Goal: Complete application form

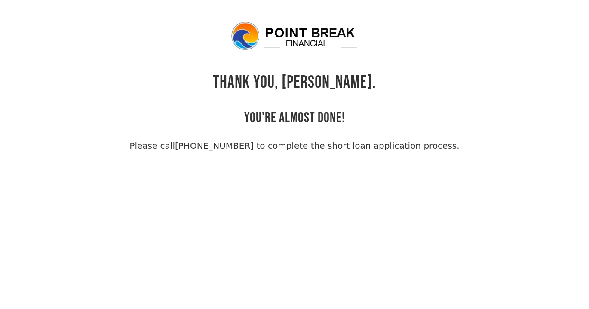
click at [488, 93] on div "THANK YOU, [PERSON_NAME]. YOU'RE ALMOST DONE! Please call [PHONE_NUMBER] to com…" at bounding box center [295, 87] width 480 height 132
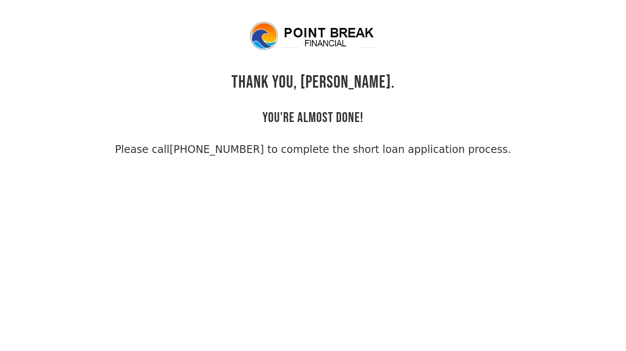
click at [237, 149] on link "[PHONE_NUMBER] to complete the short loan application process." at bounding box center [339, 150] width 341 height 12
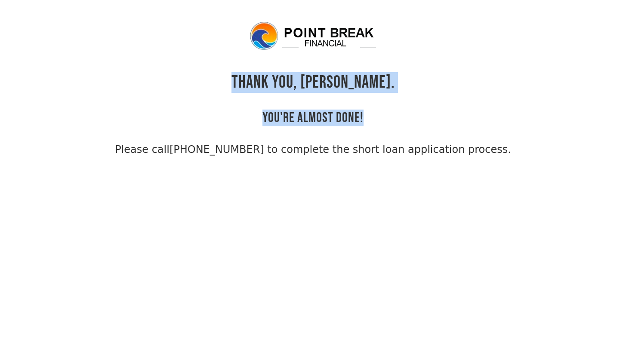
drag, startPoint x: 252, startPoint y: 81, endPoint x: 377, endPoint y: 126, distance: 132.5
click at [377, 126] on div "THANK YOU, [PERSON_NAME]. YOU'RE ALMOST DONE! Please call [PHONE_NUMBER] to com…" at bounding box center [312, 89] width 557 height 137
drag, startPoint x: 357, startPoint y: 115, endPoint x: 296, endPoint y: 105, distance: 62.3
click at [357, 116] on h2 "YOU'RE ALMOST DONE!" at bounding box center [312, 110] width 101 height 34
drag, startPoint x: 246, startPoint y: 78, endPoint x: 365, endPoint y: 123, distance: 126.7
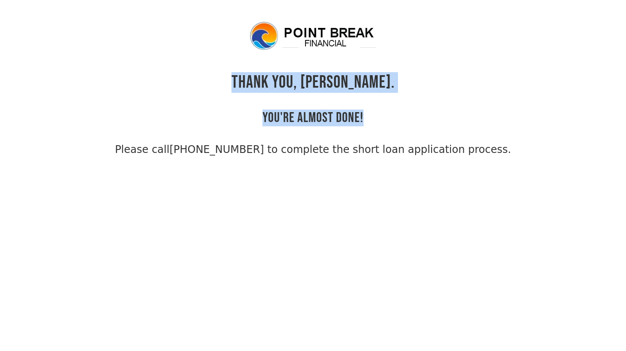
click at [357, 127] on div "THANK YOU, [PERSON_NAME]. YOU'RE ALMOST DONE! Please call [PHONE_NUMBER] to com…" at bounding box center [312, 89] width 557 height 137
click at [352, 121] on h2 "YOU'RE ALMOST DONE!" at bounding box center [312, 110] width 101 height 34
drag, startPoint x: 257, startPoint y: 82, endPoint x: 374, endPoint y: 123, distance: 123.9
click at [374, 123] on div "THANK YOU, [PERSON_NAME]. YOU'RE ALMOST DONE! Please call [PHONE_NUMBER] to com…" at bounding box center [312, 89] width 557 height 137
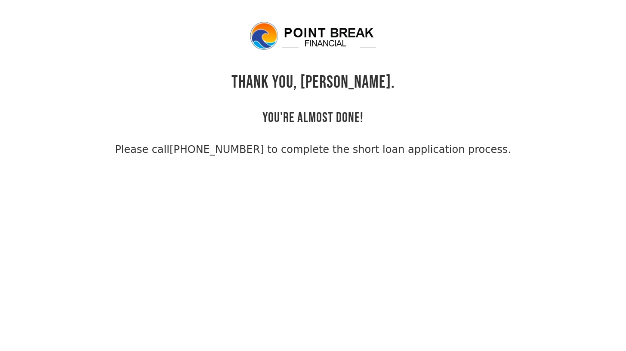
click at [359, 118] on h2 "YOU'RE ALMOST DONE!" at bounding box center [312, 110] width 101 height 34
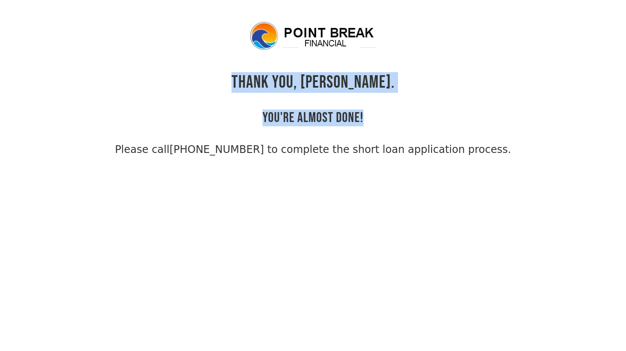
drag, startPoint x: 251, startPoint y: 78, endPoint x: 364, endPoint y: 119, distance: 120.8
click at [364, 119] on div "THANK YOU, [PERSON_NAME]. YOU'RE ALMOST DONE! Please call [PHONE_NUMBER] to com…" at bounding box center [312, 89] width 557 height 137
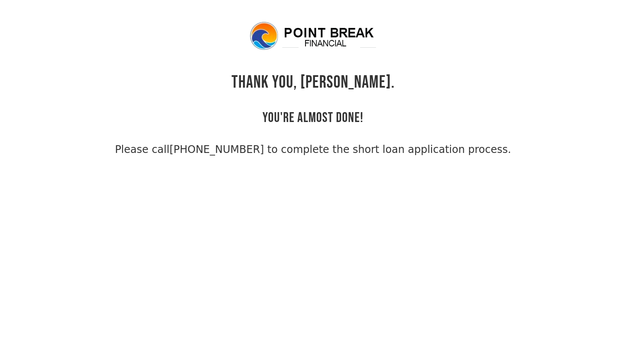
click at [361, 119] on h2 "YOU'RE ALMOST DONE!" at bounding box center [312, 110] width 101 height 34
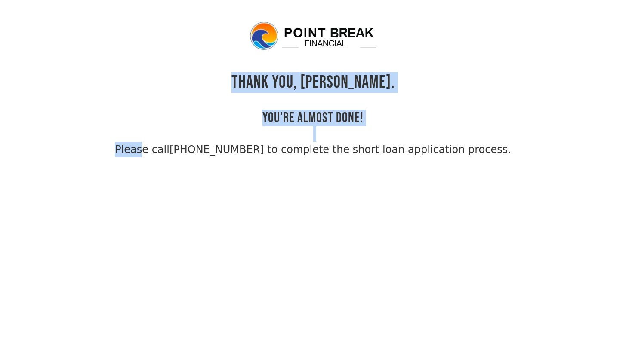
drag, startPoint x: 252, startPoint y: 83, endPoint x: 368, endPoint y: 127, distance: 124.5
click at [371, 131] on div "THANK YOU, [PERSON_NAME]. YOU'RE ALMOST DONE! Please call [PHONE_NUMBER] to com…" at bounding box center [312, 89] width 557 height 137
click at [366, 123] on div "THANK YOU, [PERSON_NAME]. YOU'RE ALMOST DONE! Please call [PHONE_NUMBER] to com…" at bounding box center [312, 89] width 557 height 137
drag, startPoint x: 249, startPoint y: 80, endPoint x: 390, endPoint y: 120, distance: 146.8
click at [390, 120] on div "THANK YOU, [PERSON_NAME]. YOU'RE ALMOST DONE! Please call [PHONE_NUMBER] to com…" at bounding box center [312, 89] width 557 height 137
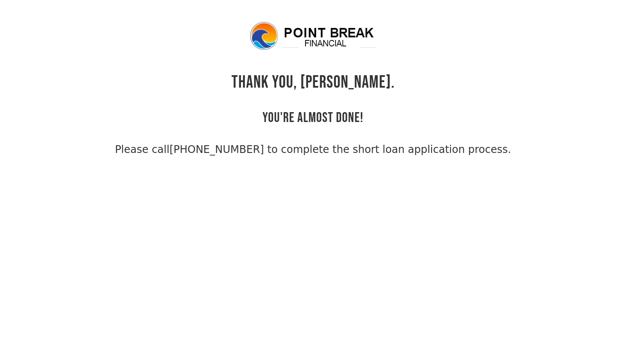
click at [342, 111] on h2 "YOU'RE ALMOST DONE!" at bounding box center [312, 110] width 101 height 34
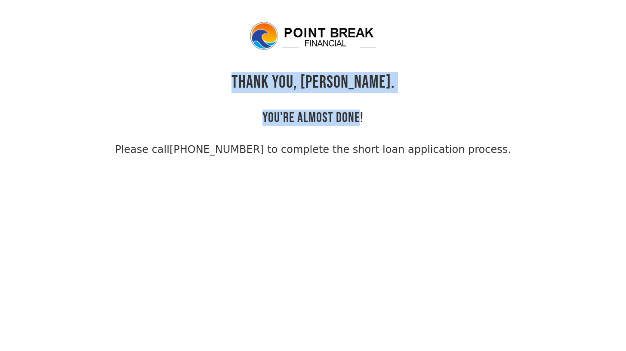
drag, startPoint x: 249, startPoint y: 80, endPoint x: 358, endPoint y: 117, distance: 114.9
click at [358, 117] on div "THANK YOU, [PERSON_NAME]. YOU'RE ALMOST DONE! Please call [PHONE_NUMBER] to com…" at bounding box center [312, 89] width 557 height 137
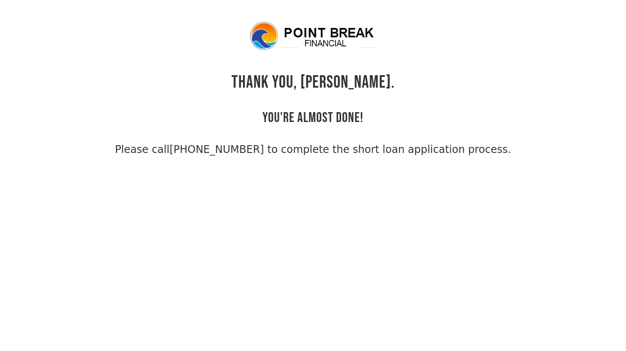
click at [273, 92] on h1 "THANK YOU, [PERSON_NAME]." at bounding box center [312, 82] width 163 height 21
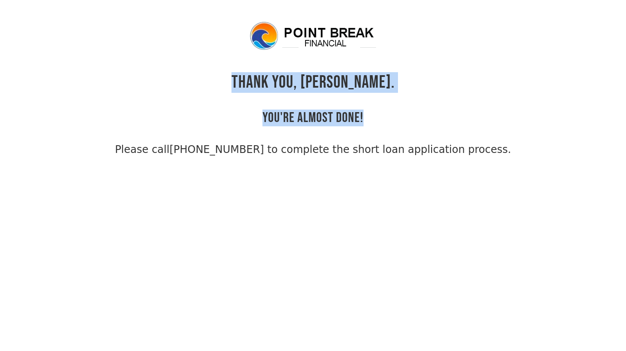
drag, startPoint x: 249, startPoint y: 86, endPoint x: 381, endPoint y: 119, distance: 136.3
click at [381, 119] on div "THANK YOU, [PERSON_NAME]. YOU'RE ALMOST DONE! Please call [PHONE_NUMBER] to com…" at bounding box center [312, 89] width 557 height 137
click at [346, 117] on h2 "YOU'RE ALMOST DONE!" at bounding box center [312, 110] width 101 height 34
drag, startPoint x: 252, startPoint y: 80, endPoint x: 364, endPoint y: 120, distance: 119.7
click at [364, 120] on div "THANK YOU, [PERSON_NAME]. YOU'RE ALMOST DONE! Please call [PHONE_NUMBER] to com…" at bounding box center [312, 89] width 557 height 137
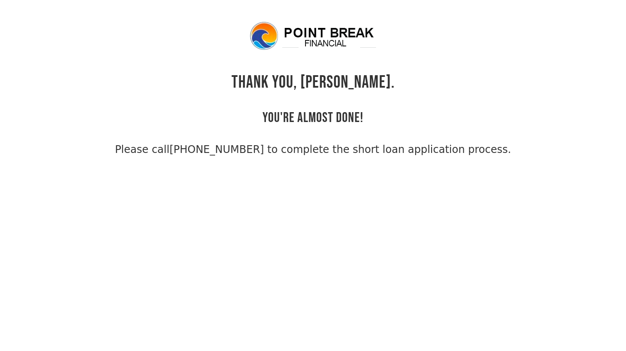
drag, startPoint x: 364, startPoint y: 120, endPoint x: 339, endPoint y: 114, distance: 25.8
click at [364, 120] on div "THANK YOU, [PERSON_NAME]. YOU'RE ALMOST DONE! Please call [PHONE_NUMBER] to com…" at bounding box center [312, 89] width 557 height 137
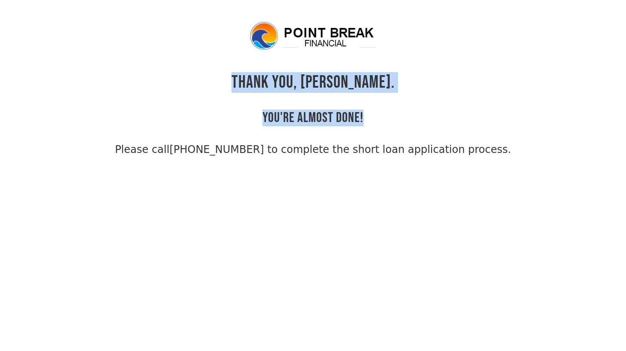
drag, startPoint x: 243, startPoint y: 80, endPoint x: 382, endPoint y: 117, distance: 143.9
click at [382, 117] on div "THANK YOU, [PERSON_NAME]. YOU'RE ALMOST DONE! Please call [PHONE_NUMBER] to com…" at bounding box center [312, 89] width 557 height 137
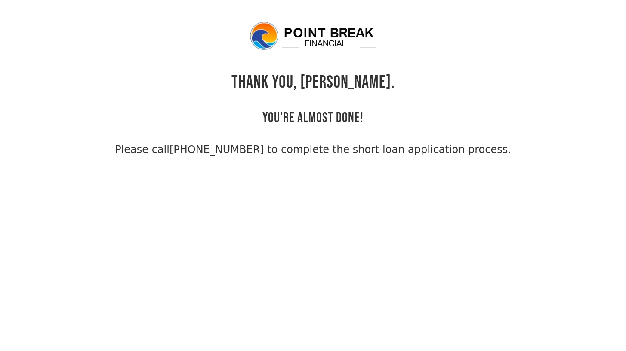
click at [318, 109] on h2 "YOU'RE ALMOST DONE!" at bounding box center [312, 110] width 101 height 34
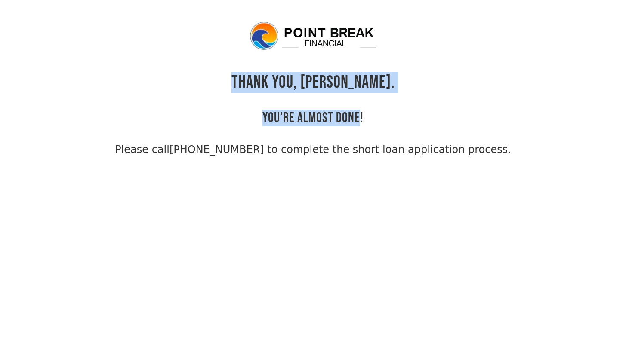
drag, startPoint x: 309, startPoint y: 92, endPoint x: 359, endPoint y: 117, distance: 55.8
click at [359, 117] on div "THANK YOU, [PERSON_NAME]. YOU'RE ALMOST DONE! Please call [PHONE_NUMBER] to com…" at bounding box center [312, 89] width 557 height 137
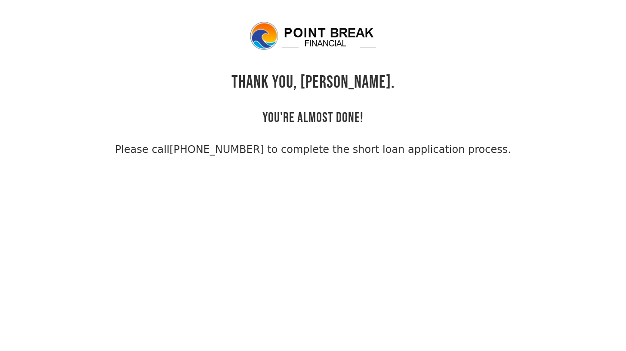
click at [364, 112] on div "THANK YOU, [PERSON_NAME]. YOU'RE ALMOST DONE! Please call [PHONE_NUMBER] to com…" at bounding box center [312, 89] width 557 height 137
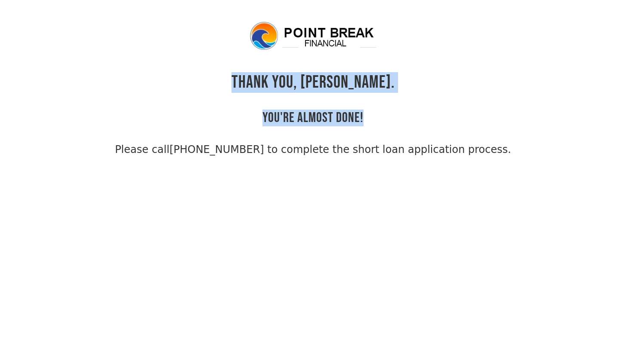
drag, startPoint x: 292, startPoint y: 89, endPoint x: 367, endPoint y: 122, distance: 81.9
click at [367, 122] on div "THANK YOU, [PERSON_NAME]. YOU'RE ALMOST DONE! Please call [PHONE_NUMBER] to com…" at bounding box center [312, 89] width 557 height 137
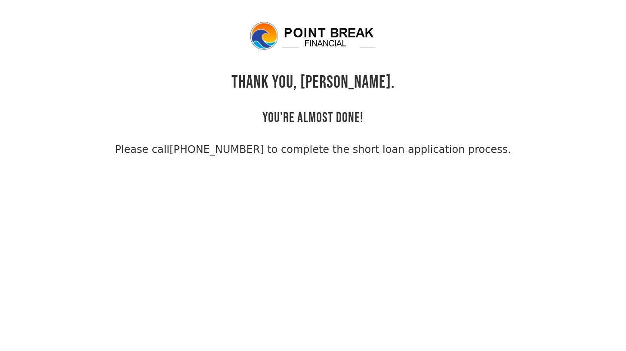
drag, startPoint x: 348, startPoint y: 118, endPoint x: 302, endPoint y: 107, distance: 47.2
click at [348, 118] on h2 "YOU'RE ALMOST DONE!" at bounding box center [312, 110] width 101 height 34
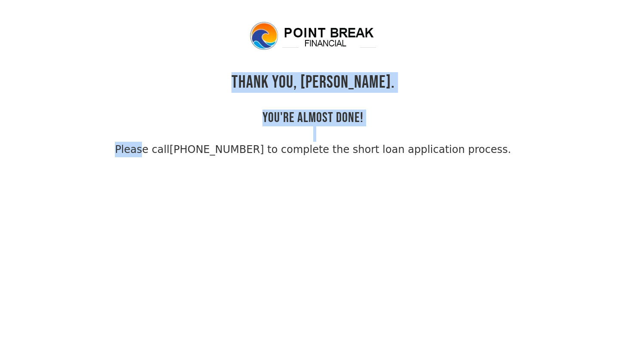
drag, startPoint x: 243, startPoint y: 79, endPoint x: 390, endPoint y: 127, distance: 154.2
click at [390, 127] on div "THANK YOU, [PERSON_NAME]. YOU'RE ALMOST DONE! Please call [PHONE_NUMBER] to com…" at bounding box center [312, 89] width 557 height 137
click at [359, 117] on h2 "YOU'RE ALMOST DONE!" at bounding box center [312, 110] width 101 height 34
drag, startPoint x: 273, startPoint y: 82, endPoint x: 362, endPoint y: 125, distance: 99.2
click at [362, 125] on div "THANK YOU, [PERSON_NAME]. YOU'RE ALMOST DONE! Please call [PHONE_NUMBER] to com…" at bounding box center [312, 89] width 557 height 137
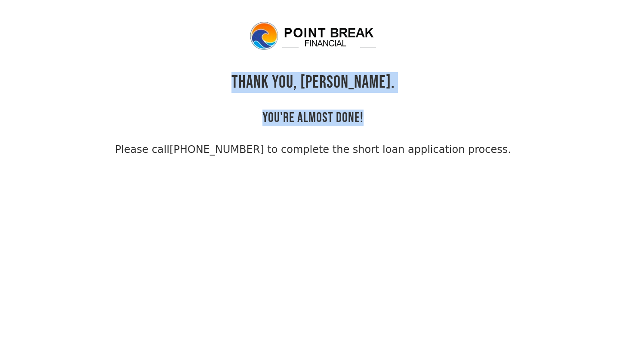
click at [351, 123] on h2 "YOU'RE ALMOST DONE!" at bounding box center [312, 110] width 101 height 34
drag, startPoint x: 252, startPoint y: 78, endPoint x: 360, endPoint y: 123, distance: 117.8
click at [360, 123] on div "THANK YOU, [PERSON_NAME]. YOU'RE ALMOST DONE! Please call [PHONE_NUMBER] to com…" at bounding box center [312, 89] width 557 height 137
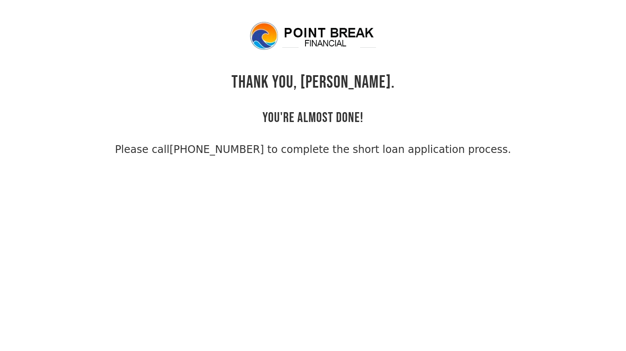
click at [362, 120] on h2 "YOU'RE ALMOST DONE!" at bounding box center [312, 110] width 101 height 34
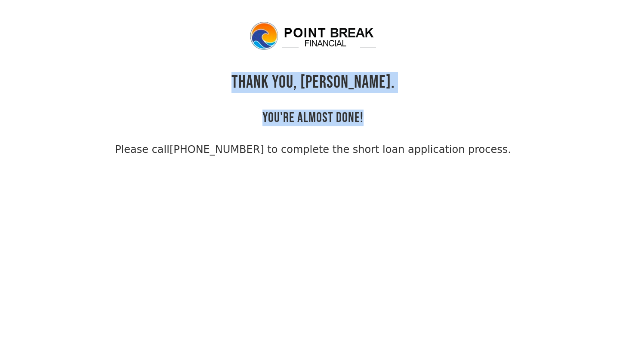
drag, startPoint x: 362, startPoint y: 119, endPoint x: 254, endPoint y: 78, distance: 115.9
click at [254, 78] on div "THANK YOU, [PERSON_NAME]. YOU'RE ALMOST DONE! Please call [PHONE_NUMBER] to com…" at bounding box center [312, 89] width 557 height 137
click at [252, 77] on h1 "THANK YOU, [PERSON_NAME]." at bounding box center [312, 82] width 163 height 21
drag, startPoint x: 252, startPoint y: 77, endPoint x: 364, endPoint y: 117, distance: 119.1
click at [364, 117] on div "THANK YOU, [PERSON_NAME]. YOU'RE ALMOST DONE! Please call [PHONE_NUMBER] to com…" at bounding box center [312, 89] width 557 height 137
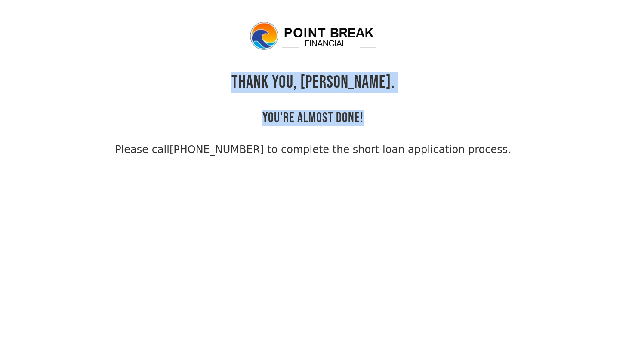
click at [364, 117] on div "THANK YOU, [PERSON_NAME]. YOU'RE ALMOST DONE! Please call [PHONE_NUMBER] to com…" at bounding box center [312, 89] width 557 height 137
drag, startPoint x: 365, startPoint y: 118, endPoint x: 252, endPoint y: 79, distance: 120.5
click at [252, 79] on div "THANK YOU, [PERSON_NAME]. YOU'RE ALMOST DONE! Please call [PHONE_NUMBER] to com…" at bounding box center [312, 89] width 557 height 137
click at [251, 79] on div "THANK YOU, [PERSON_NAME]. YOU'RE ALMOST DONE! Please call [PHONE_NUMBER] to com…" at bounding box center [312, 89] width 557 height 137
drag, startPoint x: 252, startPoint y: 78, endPoint x: 365, endPoint y: 119, distance: 120.9
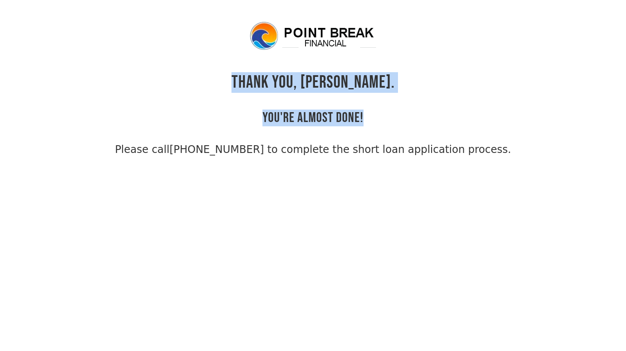
click at [365, 119] on div "THANK YOU, [PERSON_NAME]. YOU'RE ALMOST DONE! Please call [PHONE_NUMBER] to com…" at bounding box center [312, 89] width 557 height 137
drag, startPoint x: 365, startPoint y: 118, endPoint x: 249, endPoint y: 78, distance: 122.6
click at [249, 78] on div "THANK YOU, [PERSON_NAME]. YOU'RE ALMOST DONE! Please call [PHONE_NUMBER] to com…" at bounding box center [312, 89] width 557 height 137
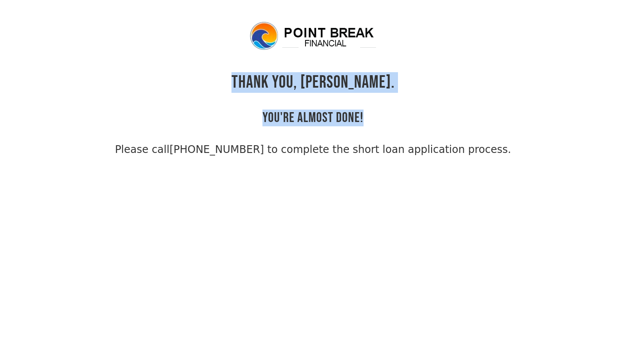
drag, startPoint x: 255, startPoint y: 80, endPoint x: 363, endPoint y: 121, distance: 115.9
click at [362, 121] on div "THANK YOU, [PERSON_NAME]. YOU'RE ALMOST DONE! Please call [PHONE_NUMBER] to com…" at bounding box center [312, 89] width 557 height 137
click at [369, 120] on div "THANK YOU, [PERSON_NAME]. YOU'RE ALMOST DONE! Please call [PHONE_NUMBER] to com…" at bounding box center [312, 89] width 557 height 137
drag, startPoint x: 365, startPoint y: 120, endPoint x: 251, endPoint y: 80, distance: 120.9
click at [251, 80] on div "THANK YOU, [PERSON_NAME]. YOU'RE ALMOST DONE! Please call [PHONE_NUMBER] to com…" at bounding box center [312, 89] width 557 height 137
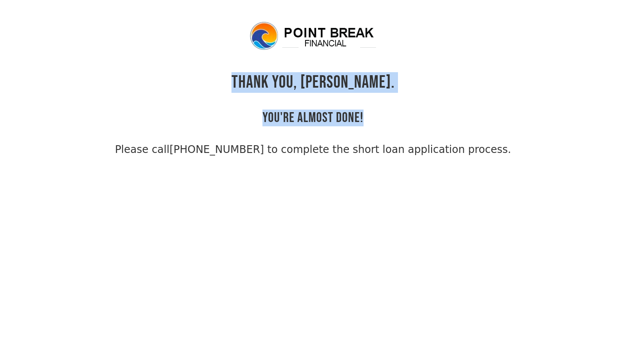
click at [251, 80] on div "THANK YOU, [PERSON_NAME]. YOU'RE ALMOST DONE! Please call [PHONE_NUMBER] to com…" at bounding box center [312, 89] width 557 height 137
drag, startPoint x: 248, startPoint y: 78, endPoint x: 374, endPoint y: 120, distance: 132.6
click at [374, 120] on div "THANK YOU, [PERSON_NAME]. YOU'RE ALMOST DONE! Please call [PHONE_NUMBER] to com…" at bounding box center [312, 89] width 557 height 137
click at [367, 120] on div "THANK YOU, [PERSON_NAME]. YOU'RE ALMOST DONE! Please call [PHONE_NUMBER] to com…" at bounding box center [312, 89] width 557 height 137
drag, startPoint x: 379, startPoint y: 119, endPoint x: 239, endPoint y: 84, distance: 143.7
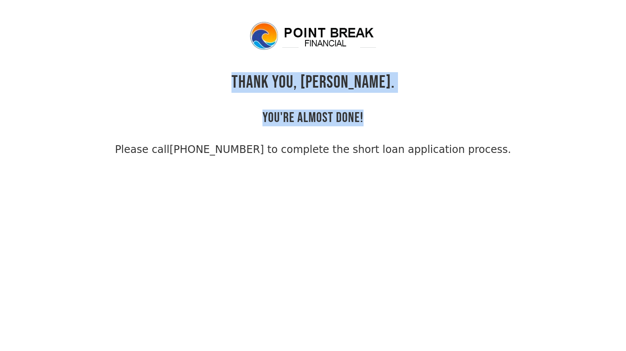
click at [239, 84] on div "THANK YOU, [PERSON_NAME]. YOU'RE ALMOST DONE! Please call [PHONE_NUMBER] to com…" at bounding box center [312, 89] width 557 height 137
click at [291, 116] on h2 "YOU'RE ALMOST DONE!" at bounding box center [312, 110] width 101 height 34
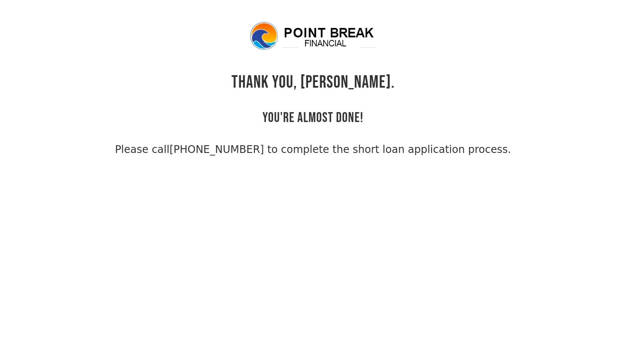
click at [306, 86] on h1 "THANK YOU, [PERSON_NAME]." at bounding box center [312, 82] width 163 height 21
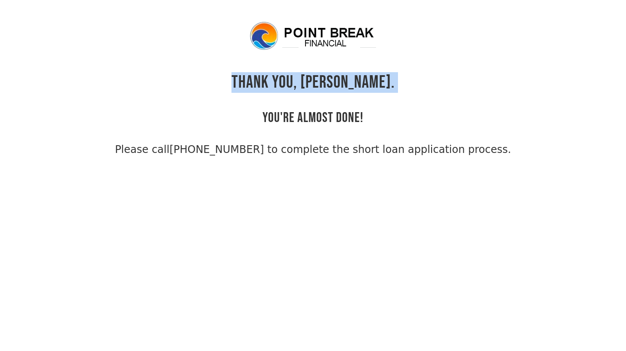
click at [306, 86] on h1 "THANK YOU, [PERSON_NAME]." at bounding box center [312, 82] width 163 height 21
click at [311, 113] on h2 "YOU'RE ALMOST DONE!" at bounding box center [312, 110] width 101 height 34
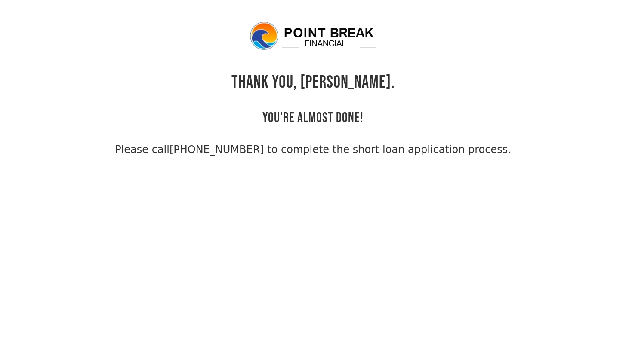
click at [311, 113] on h2 "YOU'RE ALMOST DONE!" at bounding box center [312, 110] width 101 height 34
click at [303, 82] on h1 "THANK YOU, [PERSON_NAME]." at bounding box center [312, 82] width 163 height 21
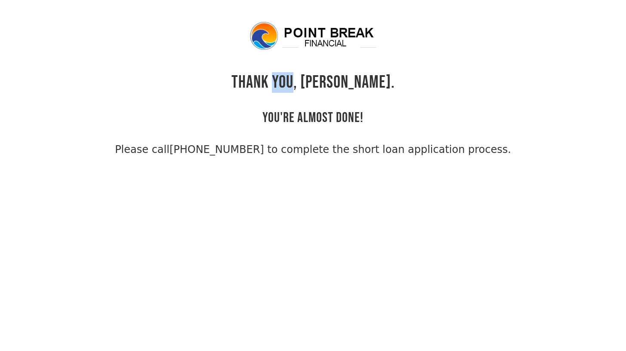
click at [303, 82] on h1 "THANK YOU, [PERSON_NAME]." at bounding box center [312, 82] width 163 height 21
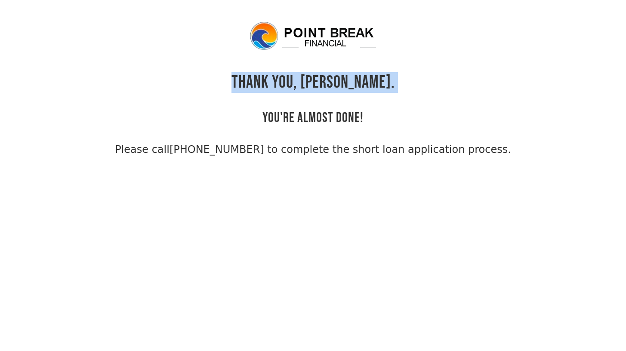
click at [303, 82] on h1 "THANK YOU, [PERSON_NAME]." at bounding box center [312, 82] width 163 height 21
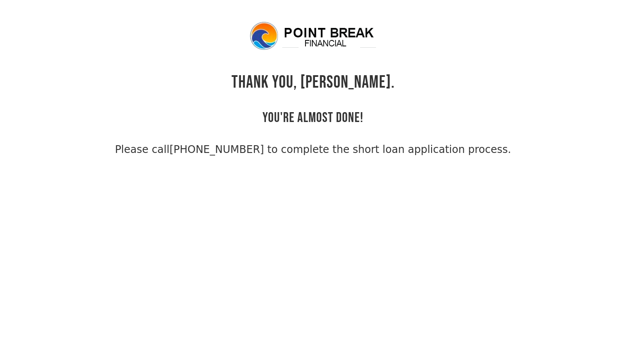
click at [316, 120] on h2 "YOU'RE ALMOST DONE!" at bounding box center [312, 110] width 101 height 34
click at [306, 79] on h1 "THANK YOU, [PERSON_NAME]." at bounding box center [312, 82] width 163 height 21
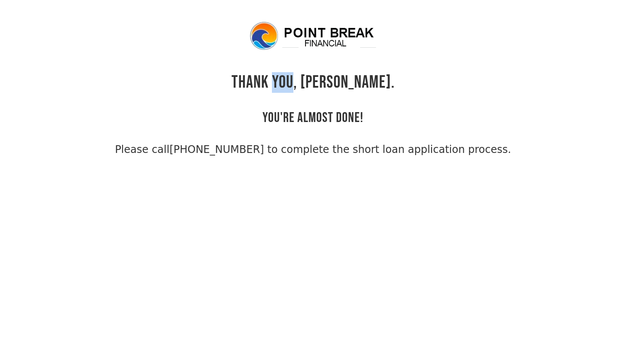
click at [306, 79] on h1 "THANK YOU, [PERSON_NAME]." at bounding box center [312, 82] width 163 height 21
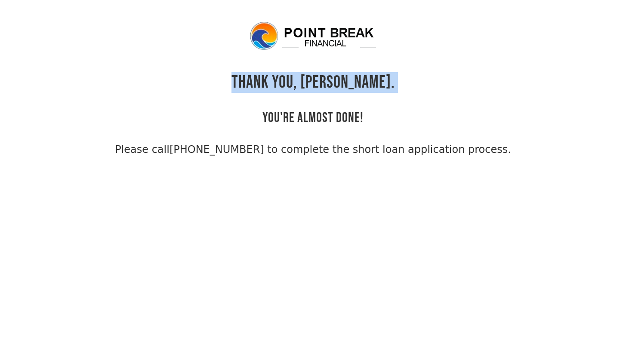
click at [306, 79] on h1 "THANK YOU, [PERSON_NAME]." at bounding box center [312, 82] width 163 height 21
click at [322, 125] on h2 "YOU'RE ALMOST DONE!" at bounding box center [312, 110] width 101 height 34
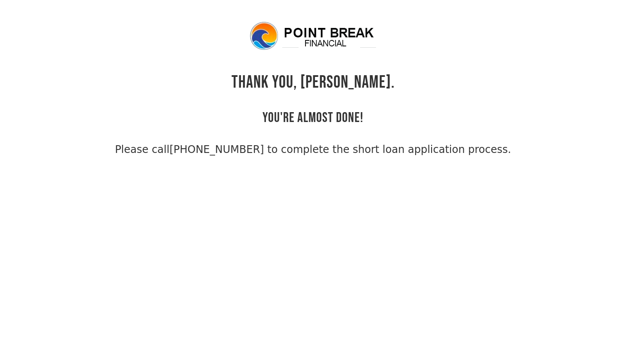
click at [322, 125] on h2 "YOU'RE ALMOST DONE!" at bounding box center [312, 110] width 101 height 34
click at [323, 117] on h2 "YOU'RE ALMOST DONE!" at bounding box center [312, 110] width 101 height 34
click at [304, 85] on h1 "THANK YOU, [PERSON_NAME]." at bounding box center [312, 82] width 163 height 21
click at [304, 84] on h1 "THANK YOU, [PERSON_NAME]." at bounding box center [312, 82] width 163 height 21
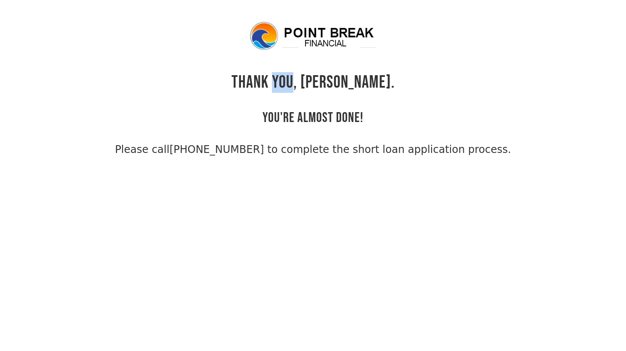
click at [303, 83] on h1 "THANK YOU, [PERSON_NAME]." at bounding box center [312, 82] width 163 height 21
click at [337, 77] on h1 "THANK YOU, [PERSON_NAME]." at bounding box center [312, 82] width 163 height 21
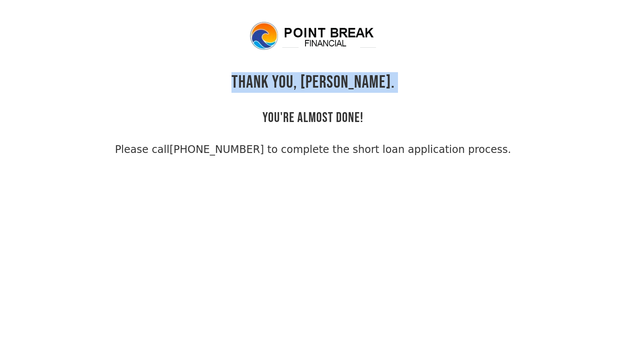
click at [337, 77] on h1 "THANK YOU, [PERSON_NAME]." at bounding box center [312, 82] width 163 height 21
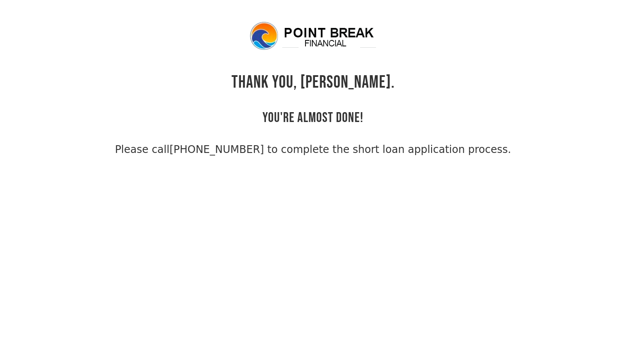
click at [314, 114] on h2 "YOU'RE ALMOST DONE!" at bounding box center [312, 110] width 101 height 34
click at [332, 80] on h1 "THANK YOU, [PERSON_NAME]." at bounding box center [312, 82] width 163 height 21
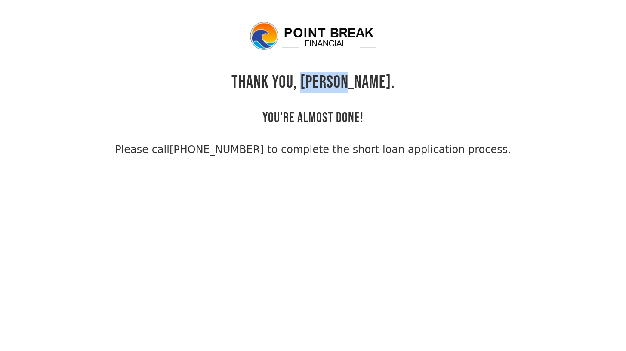
click at [332, 80] on h1 "THANK YOU, [PERSON_NAME]." at bounding box center [312, 82] width 163 height 21
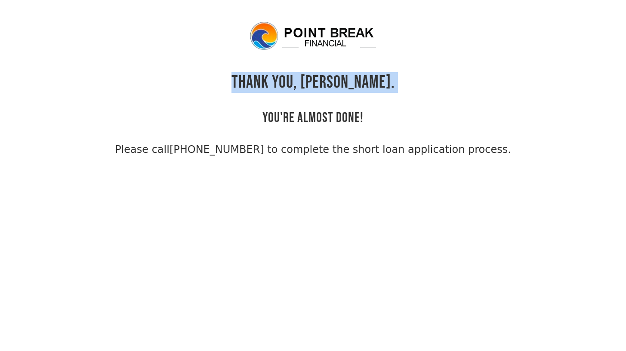
click at [332, 80] on h1 "THANK YOU, [PERSON_NAME]." at bounding box center [312, 82] width 163 height 21
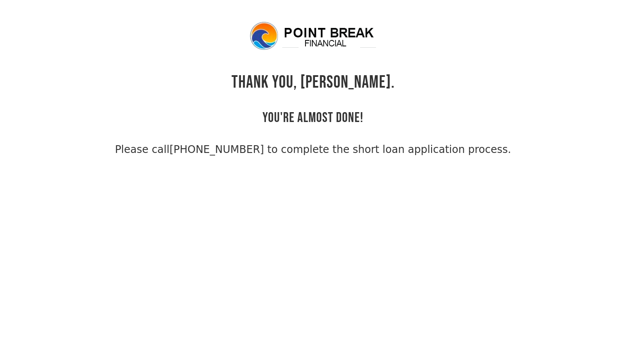
click at [313, 115] on h2 "YOU'RE ALMOST DONE!" at bounding box center [312, 110] width 101 height 34
click at [338, 83] on h1 "THANK YOU, [PERSON_NAME]." at bounding box center [312, 82] width 163 height 21
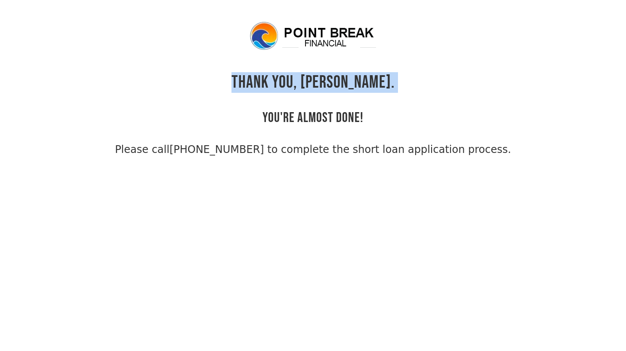
click at [338, 83] on h1 "THANK YOU, [PERSON_NAME]." at bounding box center [312, 82] width 163 height 21
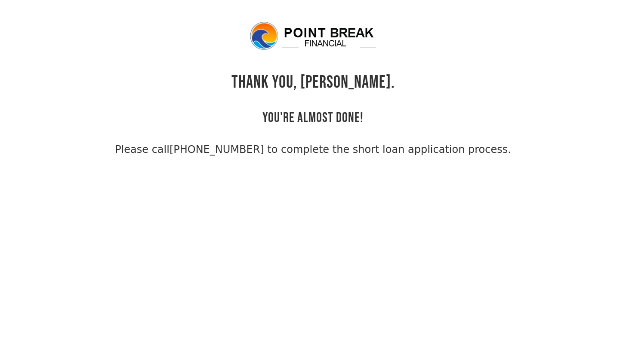
click at [313, 113] on h2 "YOU'RE ALMOST DONE!" at bounding box center [312, 110] width 101 height 34
click at [313, 111] on h2 "YOU'RE ALMOST DONE!" at bounding box center [312, 110] width 101 height 34
click at [325, 75] on h1 "THANK YOU, [PERSON_NAME]." at bounding box center [312, 82] width 163 height 21
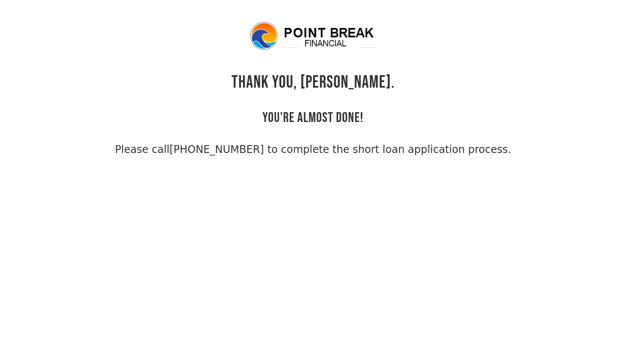
click at [329, 76] on h1 "THANK YOU, [PERSON_NAME]." at bounding box center [312, 82] width 163 height 21
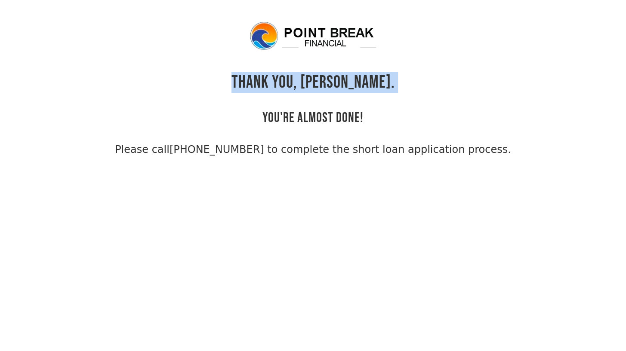
click at [329, 76] on h1 "THANK YOU, [PERSON_NAME]." at bounding box center [312, 82] width 163 height 21
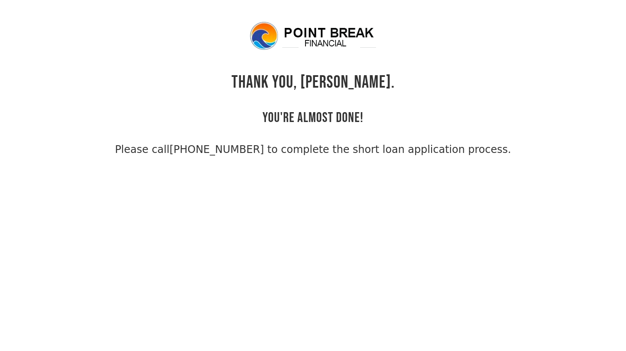
click at [314, 109] on h2 "YOU'RE ALMOST DONE!" at bounding box center [312, 110] width 101 height 34
click at [313, 116] on h2 "YOU'RE ALMOST DONE!" at bounding box center [312, 110] width 101 height 34
click at [332, 83] on h1 "THANK YOU, [PERSON_NAME]." at bounding box center [312, 82] width 163 height 21
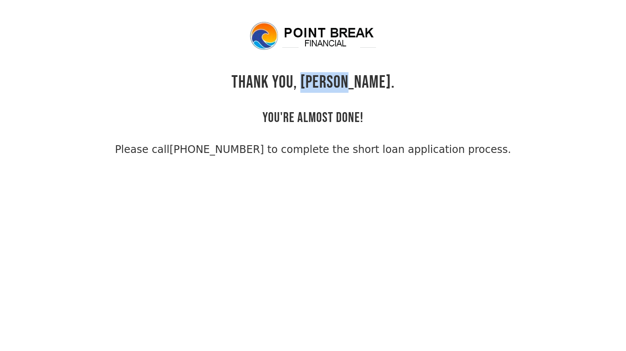
click at [332, 83] on h1 "THANK YOU, [PERSON_NAME]." at bounding box center [312, 82] width 163 height 21
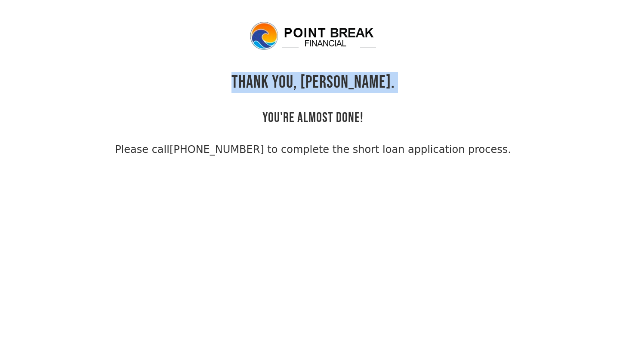
click at [332, 83] on h1 "THANK YOU, [PERSON_NAME]." at bounding box center [312, 82] width 163 height 21
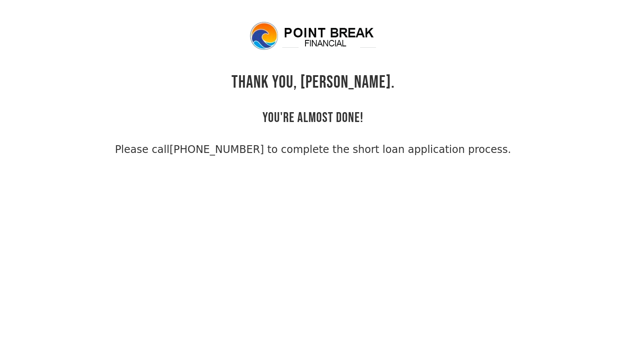
click at [324, 122] on h2 "YOU'RE ALMOST DONE!" at bounding box center [312, 110] width 101 height 34
click at [324, 123] on h2 "YOU'RE ALMOST DONE!" at bounding box center [312, 110] width 101 height 34
click at [329, 82] on h1 "THANK YOU, [PERSON_NAME]." at bounding box center [312, 82] width 163 height 21
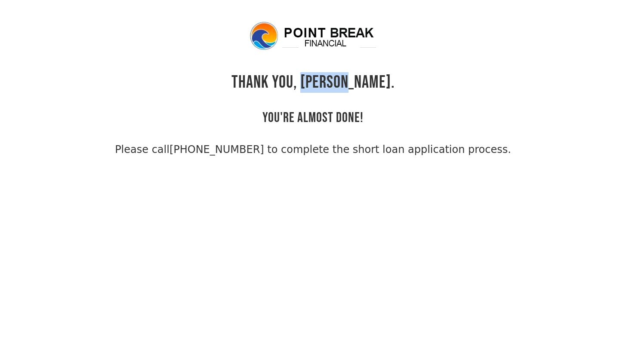
click at [329, 82] on h1 "THANK YOU, [PERSON_NAME]." at bounding box center [312, 82] width 163 height 21
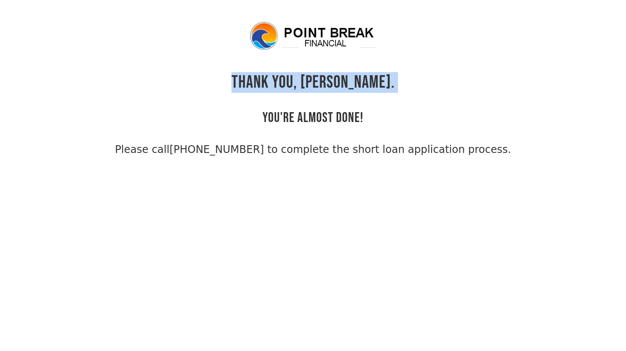
click at [329, 82] on h1 "THANK YOU, [PERSON_NAME]." at bounding box center [312, 82] width 163 height 21
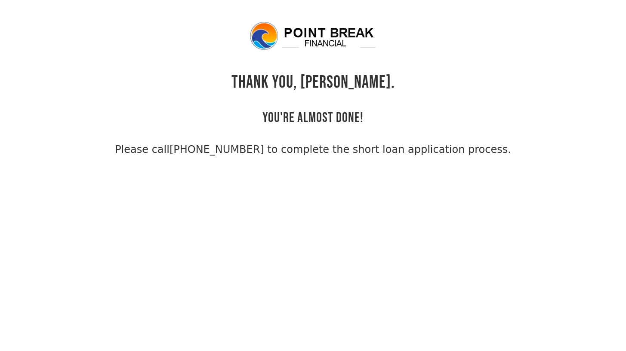
click at [313, 118] on h2 "YOU'RE ALMOST DONE!" at bounding box center [312, 110] width 101 height 34
click at [312, 117] on h2 "YOU'RE ALMOST DONE!" at bounding box center [312, 110] width 101 height 34
click at [330, 77] on h1 "THANK YOU, [PERSON_NAME]." at bounding box center [312, 82] width 163 height 21
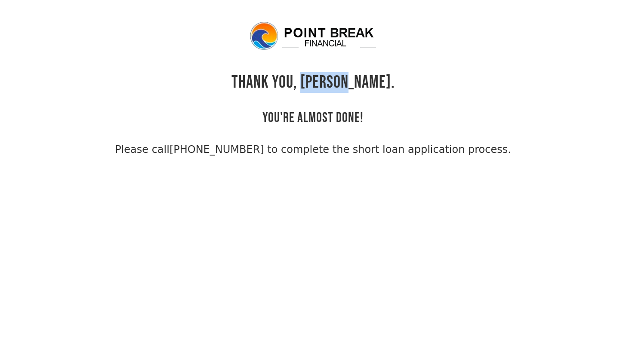
click at [330, 77] on h1 "THANK YOU, [PERSON_NAME]." at bounding box center [312, 82] width 163 height 21
click at [329, 77] on h1 "THANK YOU, [PERSON_NAME]." at bounding box center [312, 82] width 163 height 21
click at [326, 82] on h1 "THANK YOU, [PERSON_NAME]." at bounding box center [312, 82] width 163 height 21
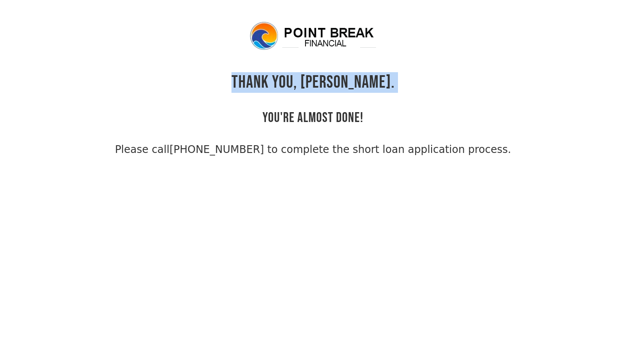
click at [326, 82] on h1 "THANK YOU, [PERSON_NAME]." at bounding box center [312, 82] width 163 height 21
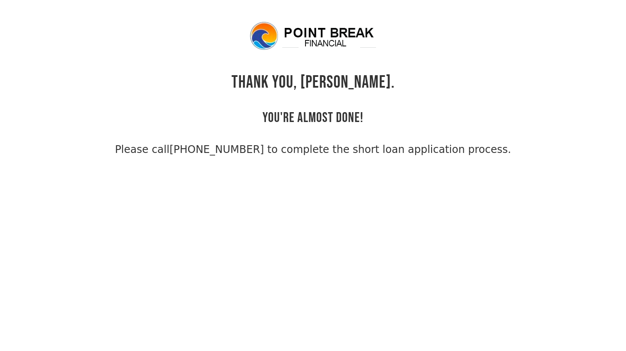
click at [318, 116] on h2 "YOU'RE ALMOST DONE!" at bounding box center [312, 110] width 101 height 34
click at [329, 78] on h1 "THANK YOU, [PERSON_NAME]." at bounding box center [312, 82] width 163 height 21
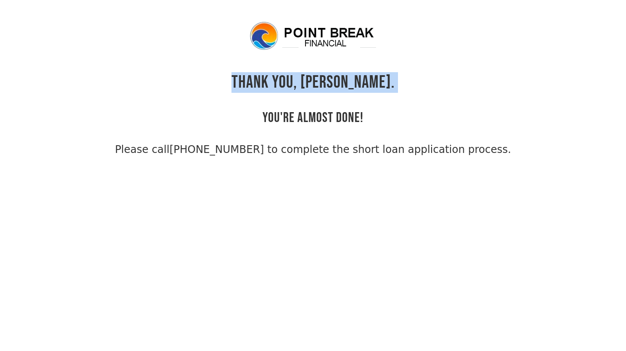
click at [329, 78] on h1 "THANK YOU, [PERSON_NAME]." at bounding box center [312, 82] width 163 height 21
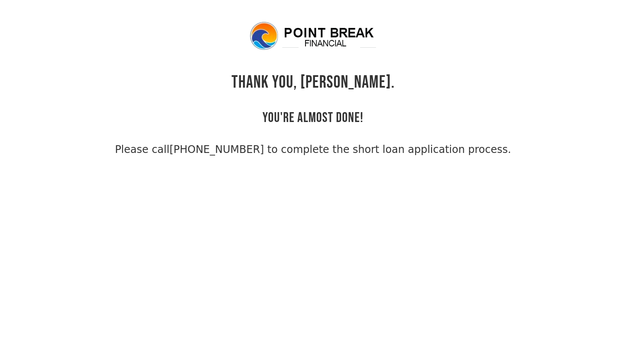
click at [315, 117] on h2 "YOU'RE ALMOST DONE!" at bounding box center [312, 110] width 101 height 34
click at [330, 79] on h1 "THANK YOU, [PERSON_NAME]." at bounding box center [312, 82] width 163 height 21
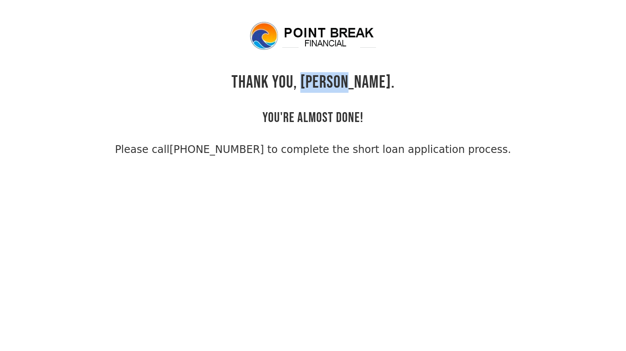
click at [330, 79] on h1 "THANK YOU, [PERSON_NAME]." at bounding box center [312, 82] width 163 height 21
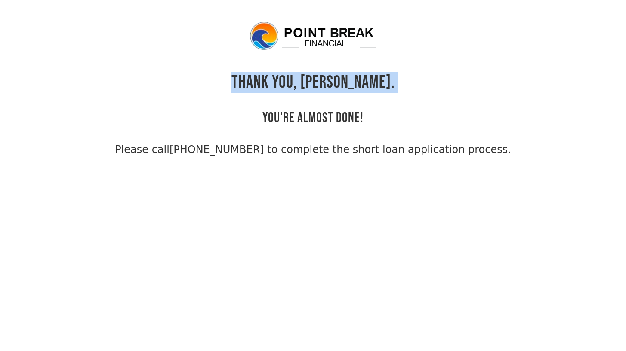
click at [330, 79] on h1 "THANK YOU, [PERSON_NAME]." at bounding box center [312, 82] width 163 height 21
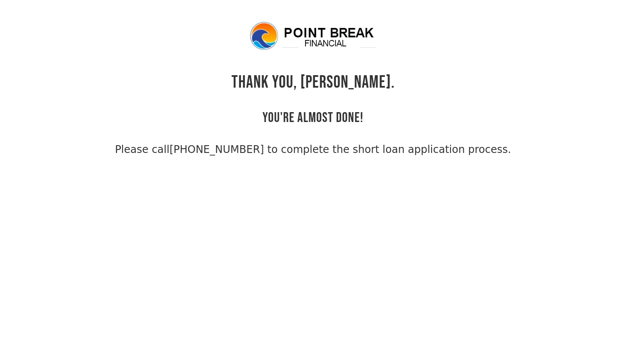
click at [315, 115] on h2 "YOU'RE ALMOST DONE!" at bounding box center [312, 110] width 101 height 34
click at [316, 114] on h2 "YOU'RE ALMOST DONE!" at bounding box center [312, 110] width 101 height 34
click at [327, 71] on div "THANK YOU, [PERSON_NAME]. YOU'RE ALMOST DONE! Please call [PHONE_NUMBER] to com…" at bounding box center [312, 89] width 557 height 137
click at [326, 80] on h1 "THANK YOU, [PERSON_NAME]." at bounding box center [312, 82] width 163 height 21
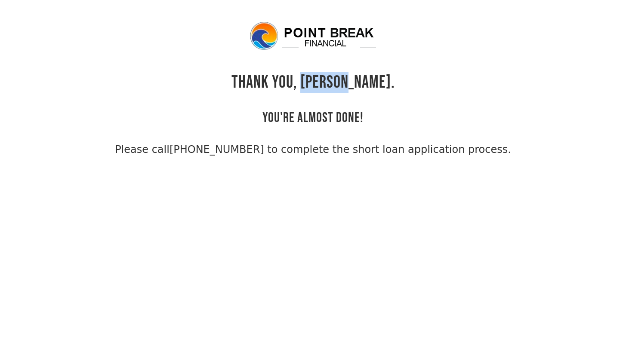
click at [326, 80] on h1 "THANK YOU, [PERSON_NAME]." at bounding box center [312, 82] width 163 height 21
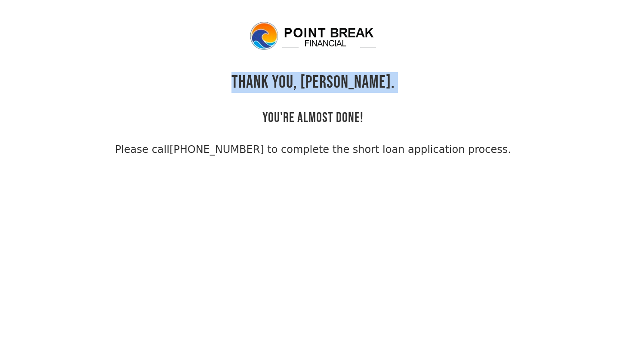
click at [326, 80] on h1 "THANK YOU, [PERSON_NAME]." at bounding box center [312, 82] width 163 height 21
click at [292, 81] on h1 "THANK YOU, [PERSON_NAME]." at bounding box center [312, 82] width 163 height 21
click at [283, 81] on h1 "THANK YOU, [PERSON_NAME]." at bounding box center [312, 82] width 163 height 21
drag, startPoint x: 248, startPoint y: 81, endPoint x: 363, endPoint y: 118, distance: 121.2
click at [363, 118] on div "THANK YOU, [PERSON_NAME]. YOU'RE ALMOST DONE! Please call [PHONE_NUMBER] to com…" at bounding box center [312, 89] width 557 height 137
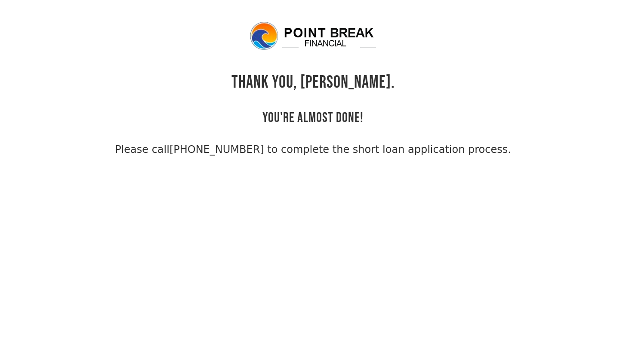
click at [365, 118] on div "THANK YOU, [PERSON_NAME]. YOU'RE ALMOST DONE! Please call [PHONE_NUMBER] to com…" at bounding box center [312, 89] width 557 height 137
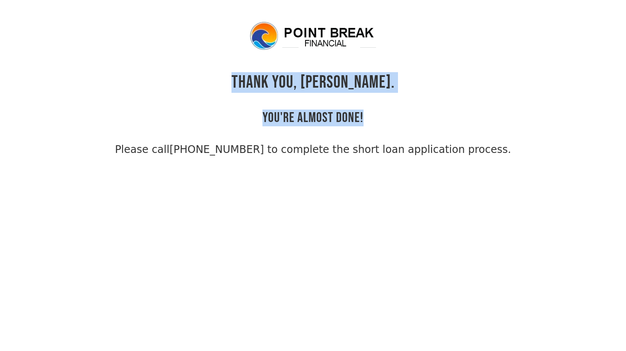
drag, startPoint x: 360, startPoint y: 117, endPoint x: 249, endPoint y: 73, distance: 119.3
click at [249, 73] on div "THANK YOU, [PERSON_NAME]. YOU'RE ALMOST DONE! Please call [PHONE_NUMBER] to com…" at bounding box center [312, 89] width 557 height 137
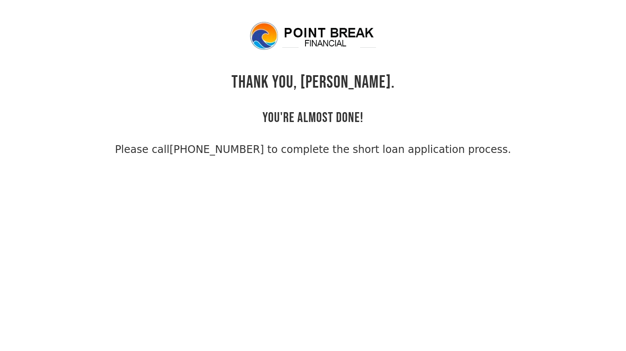
click at [249, 74] on div "THANK YOU, [PERSON_NAME]. YOU'RE ALMOST DONE! Please call [PHONE_NUMBER] to com…" at bounding box center [312, 89] width 557 height 137
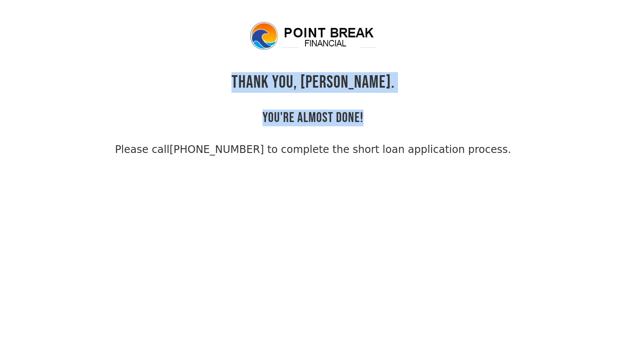
drag, startPoint x: 248, startPoint y: 74, endPoint x: 372, endPoint y: 123, distance: 134.0
click at [372, 123] on div "THANK YOU, [PERSON_NAME]. YOU'RE ALMOST DONE! Please call [PHONE_NUMBER] to com…" at bounding box center [312, 89] width 557 height 137
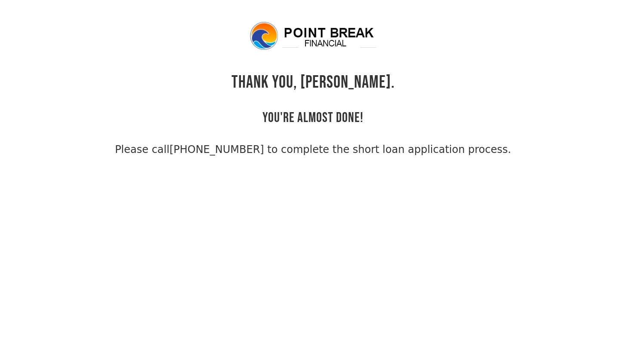
drag, startPoint x: 357, startPoint y: 118, endPoint x: 365, endPoint y: 119, distance: 7.8
click at [358, 119] on h2 "YOU'RE ALMOST DONE!" at bounding box center [312, 110] width 101 height 34
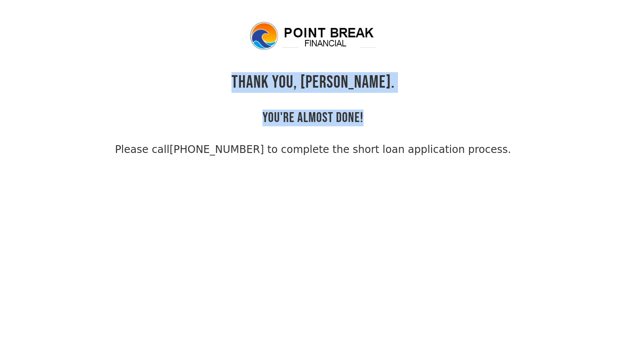
drag, startPoint x: 364, startPoint y: 119, endPoint x: 251, endPoint y: 81, distance: 118.7
click at [251, 81] on div "THANK YOU, [PERSON_NAME]. YOU'RE ALMOST DONE! Please call [PHONE_NUMBER] to com…" at bounding box center [312, 89] width 557 height 137
click at [250, 80] on div "THANK YOU, [PERSON_NAME]. YOU'RE ALMOST DONE! Please call [PHONE_NUMBER] to com…" at bounding box center [312, 89] width 557 height 137
drag, startPoint x: 259, startPoint y: 81, endPoint x: 375, endPoint y: 119, distance: 122.5
click at [375, 119] on div "THANK YOU, [PERSON_NAME]. YOU'RE ALMOST DONE! Please call [PHONE_NUMBER] to com…" at bounding box center [312, 89] width 557 height 137
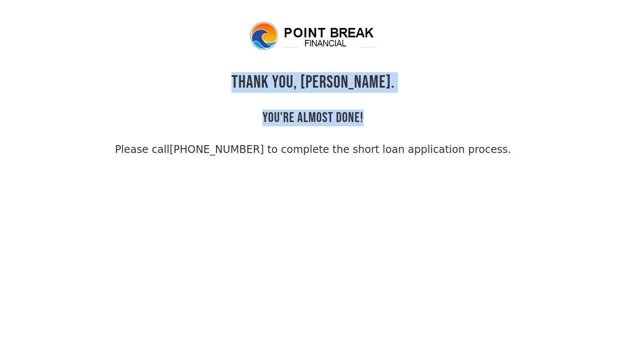
click at [371, 119] on div "THANK YOU, [PERSON_NAME]. YOU'RE ALMOST DONE! Please call [PHONE_NUMBER] to com…" at bounding box center [312, 89] width 557 height 137
drag, startPoint x: 372, startPoint y: 117, endPoint x: 256, endPoint y: 76, distance: 123.6
click at [256, 76] on div "THANK YOU, [PERSON_NAME]. YOU'RE ALMOST DONE! Please call [PHONE_NUMBER] to com…" at bounding box center [312, 89] width 557 height 137
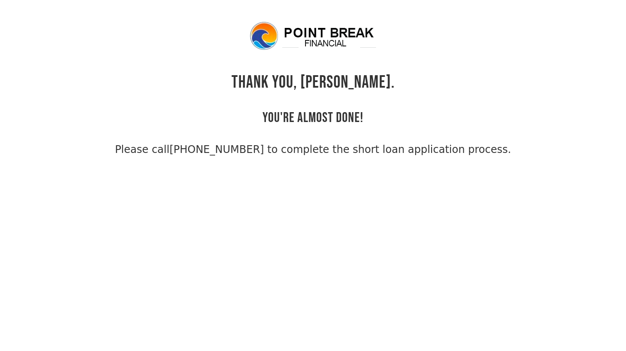
click at [250, 77] on div "THANK YOU, [PERSON_NAME]. YOU'RE ALMOST DONE! Please call [PHONE_NUMBER] to com…" at bounding box center [312, 89] width 557 height 137
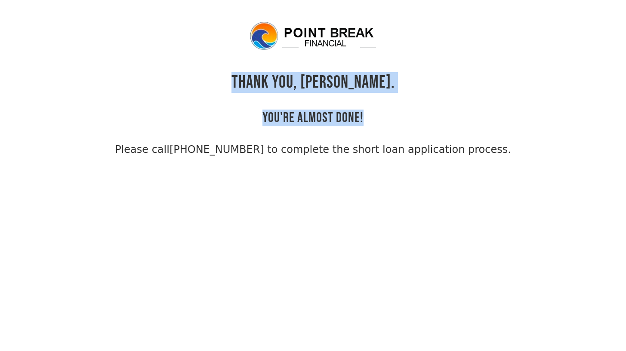
drag, startPoint x: 249, startPoint y: 77, endPoint x: 370, endPoint y: 121, distance: 128.4
click at [370, 122] on div "THANK YOU, [PERSON_NAME]. YOU'RE ALMOST DONE! Please call [PHONE_NUMBER] to com…" at bounding box center [312, 89] width 557 height 137
click at [370, 121] on div "THANK YOU, [PERSON_NAME]. YOU'RE ALMOST DONE! Please call [PHONE_NUMBER] to com…" at bounding box center [312, 89] width 557 height 137
drag, startPoint x: 371, startPoint y: 117, endPoint x: 253, endPoint y: 80, distance: 124.2
click at [253, 80] on div "THANK YOU, [PERSON_NAME]. YOU'RE ALMOST DONE! Please call [PHONE_NUMBER] to com…" at bounding box center [312, 89] width 557 height 137
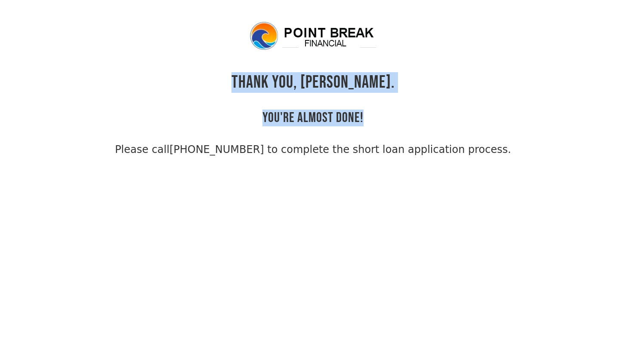
click at [250, 79] on div "THANK YOU, [PERSON_NAME]. YOU'RE ALMOST DONE! Please call [PHONE_NUMBER] to com…" at bounding box center [312, 89] width 557 height 137
drag, startPoint x: 266, startPoint y: 82, endPoint x: 361, endPoint y: 110, distance: 98.5
click at [362, 109] on div "THANK YOU, [PERSON_NAME]. YOU'RE ALMOST DONE! Please call [PHONE_NUMBER] to com…" at bounding box center [312, 89] width 557 height 137
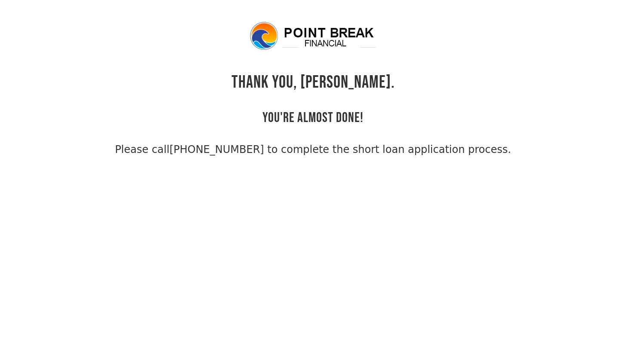
click at [367, 112] on div "THANK YOU, [PERSON_NAME]. YOU'RE ALMOST DONE! Please call [PHONE_NUMBER] to com…" at bounding box center [312, 89] width 557 height 137
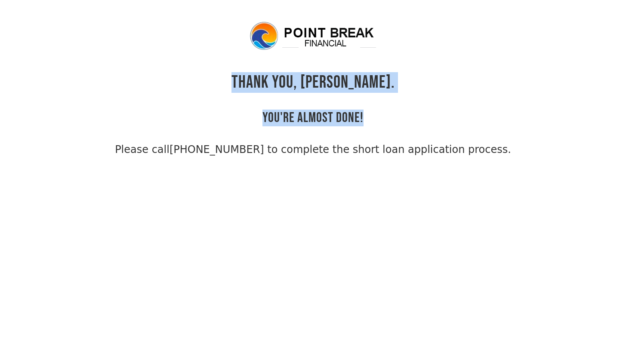
drag, startPoint x: 362, startPoint y: 117, endPoint x: 252, endPoint y: 78, distance: 116.4
click at [252, 78] on div "THANK YOU, [PERSON_NAME]. YOU'RE ALMOST DONE! Please call [PHONE_NUMBER] to com…" at bounding box center [312, 89] width 557 height 137
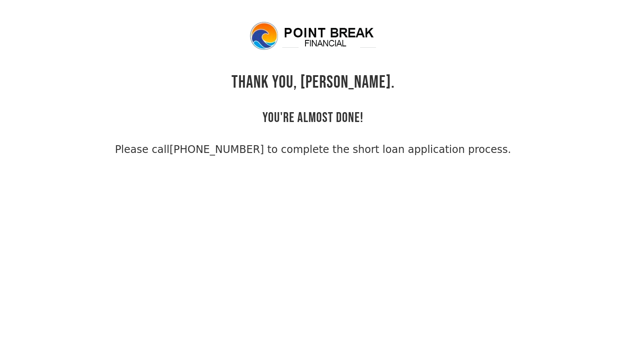
click at [251, 77] on div "THANK YOU, [PERSON_NAME]. YOU'RE ALMOST DONE! Please call [PHONE_NUMBER] to com…" at bounding box center [312, 89] width 557 height 137
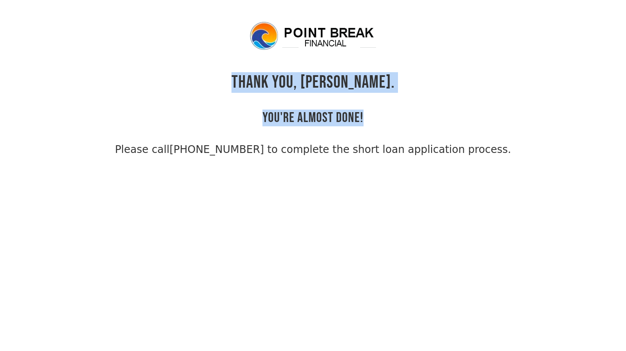
drag, startPoint x: 258, startPoint y: 79, endPoint x: 368, endPoint y: 118, distance: 116.8
click at [371, 124] on div "THANK YOU, [PERSON_NAME]. YOU'RE ALMOST DONE! Please call [PHONE_NUMBER] to com…" at bounding box center [312, 89] width 557 height 137
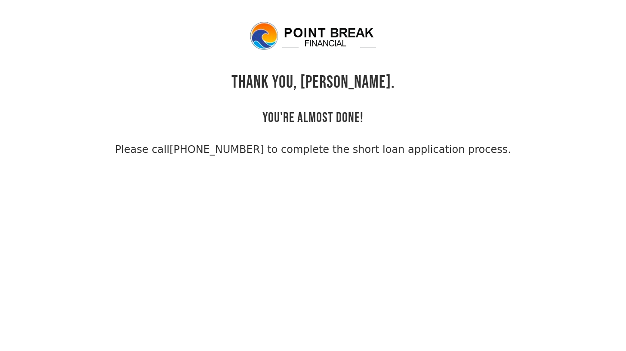
click at [365, 115] on div "THANK YOU, [PERSON_NAME]. YOU'RE ALMOST DONE! Please call [PHONE_NUMBER] to com…" at bounding box center [312, 89] width 557 height 137
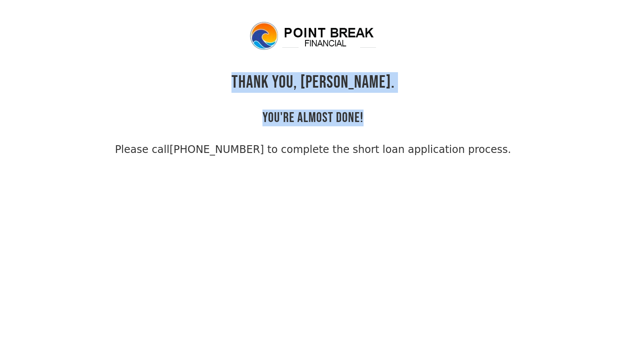
drag, startPoint x: 368, startPoint y: 117, endPoint x: 249, endPoint y: 81, distance: 123.5
click at [254, 81] on div "THANK YOU, [PERSON_NAME]. YOU'RE ALMOST DONE! Please call [PHONE_NUMBER] to com…" at bounding box center [312, 89] width 557 height 137
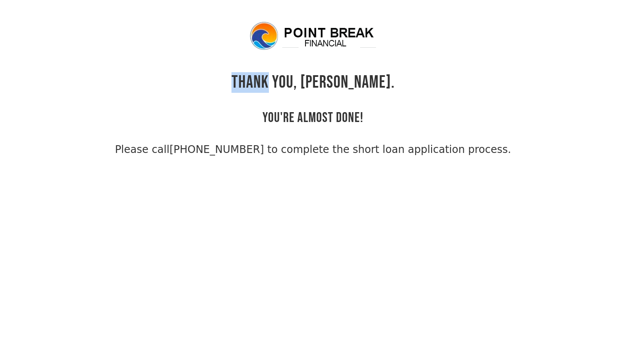
click at [249, 80] on div "THANK YOU, [PERSON_NAME]. YOU'RE ALMOST DONE! Please call [PHONE_NUMBER] to com…" at bounding box center [312, 89] width 557 height 137
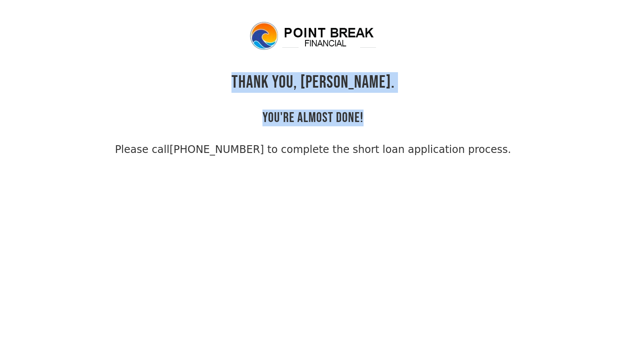
drag, startPoint x: 295, startPoint y: 95, endPoint x: 373, endPoint y: 122, distance: 82.5
click at [370, 123] on div "THANK YOU, [PERSON_NAME]. YOU'RE ALMOST DONE! Please call [PHONE_NUMBER] to com…" at bounding box center [312, 89] width 557 height 137
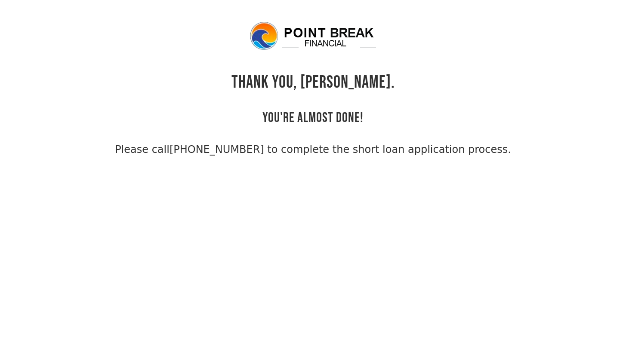
click at [374, 123] on div "THANK YOU, [PERSON_NAME]. YOU'RE ALMOST DONE! Please call [PHONE_NUMBER] to com…" at bounding box center [312, 89] width 557 height 137
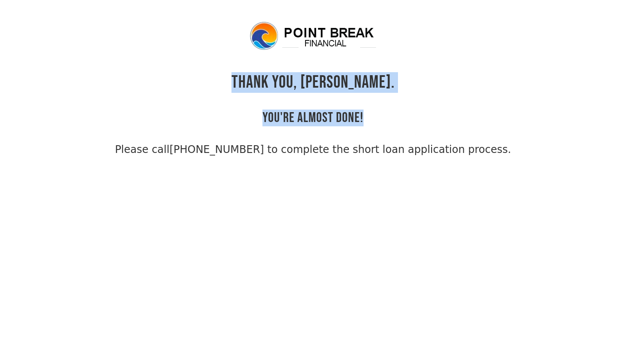
drag, startPoint x: 362, startPoint y: 123, endPoint x: 257, endPoint y: 78, distance: 114.0
click at [263, 79] on div "THANK YOU, [PERSON_NAME]. YOU'RE ALMOST DONE! Please call [PHONE_NUMBER] to com…" at bounding box center [312, 89] width 557 height 137
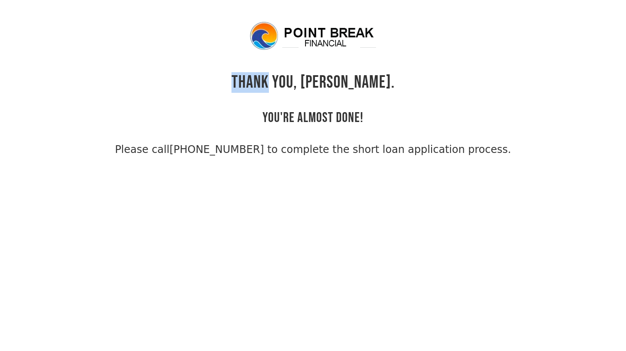
click at [256, 78] on h1 "THANK YOU, [PERSON_NAME]." at bounding box center [312, 82] width 163 height 21
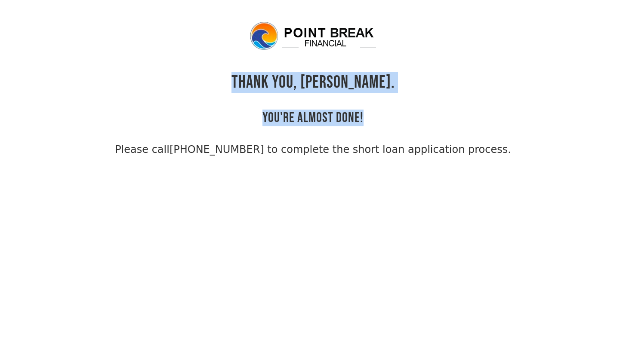
drag, startPoint x: 255, startPoint y: 77, endPoint x: 364, endPoint y: 116, distance: 115.9
click at [364, 116] on div "THANK YOU, [PERSON_NAME]. YOU'RE ALMOST DONE! Please call [PHONE_NUMBER] to com…" at bounding box center [312, 89] width 557 height 137
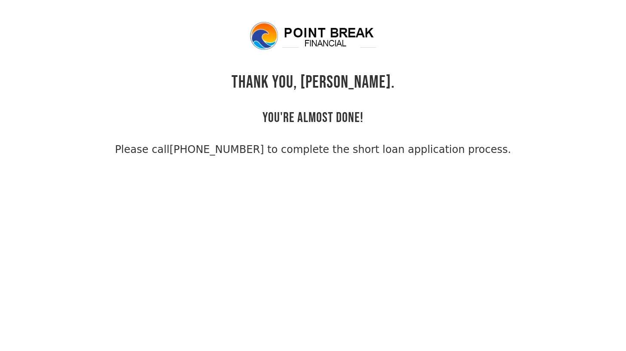
drag, startPoint x: 364, startPoint y: 116, endPoint x: 368, endPoint y: 111, distance: 6.1
click at [365, 116] on div "THANK YOU, [PERSON_NAME]. YOU'RE ALMOST DONE! Please call [PHONE_NUMBER] to com…" at bounding box center [312, 89] width 557 height 137
